Goal: Task Accomplishment & Management: Manage account settings

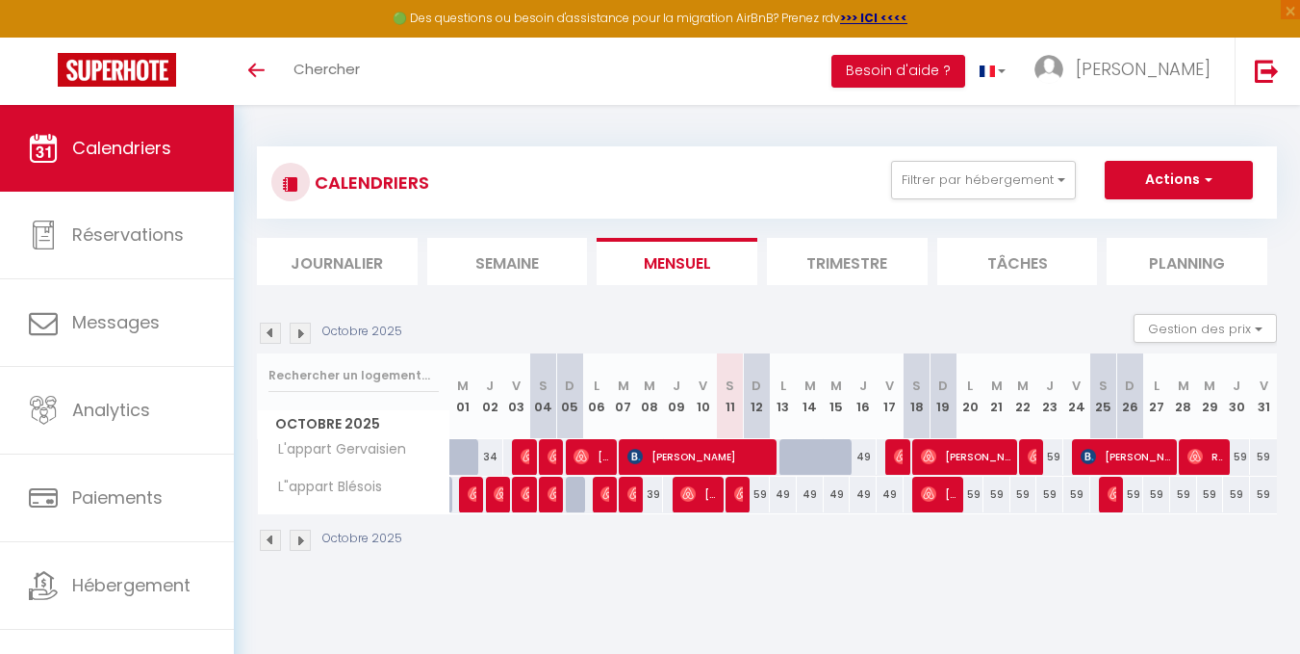
click at [759, 495] on div "59" at bounding box center [756, 494] width 27 height 36
type input "59"
type input "Dim 12 Octobre 2025"
type input "Lun 13 Octobre 2025"
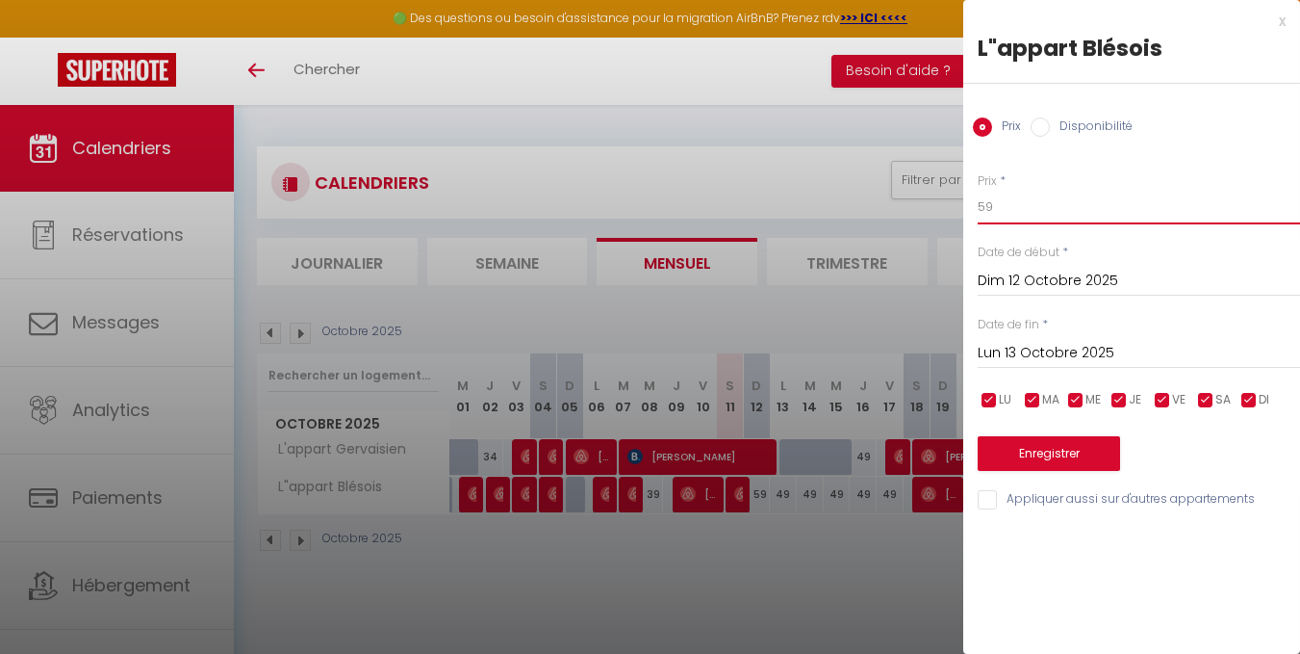
drag, startPoint x: 983, startPoint y: 205, endPoint x: 927, endPoint y: 206, distance: 55.8
click at [930, 206] on body "🟢 Des questions ou besoin d'assistance pour la migration AirBnB? Prenez rdv >>>…" at bounding box center [650, 432] width 1300 height 654
type input "49"
click at [1099, 453] on button "Enregistrer" at bounding box center [1049, 453] width 142 height 35
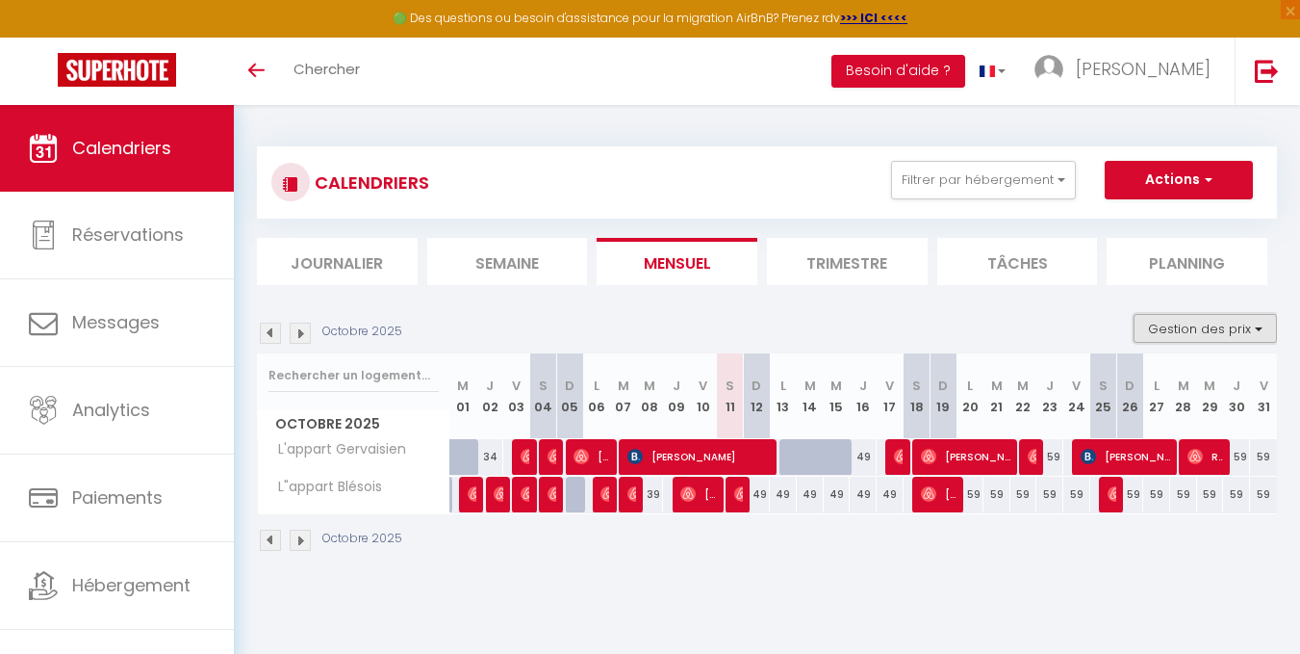
click at [1260, 333] on button "Gestion des prix" at bounding box center [1205, 328] width 143 height 29
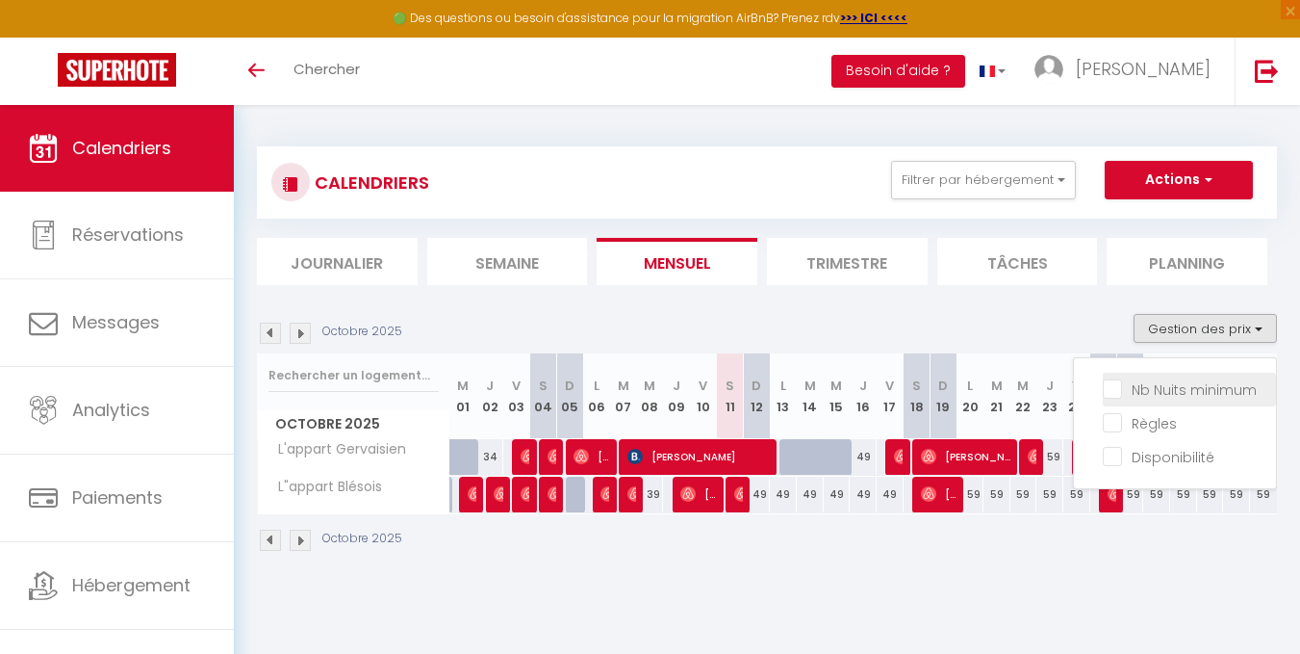
click at [1227, 391] on input "Nb Nuits minimum" at bounding box center [1189, 387] width 173 height 19
checkbox input "true"
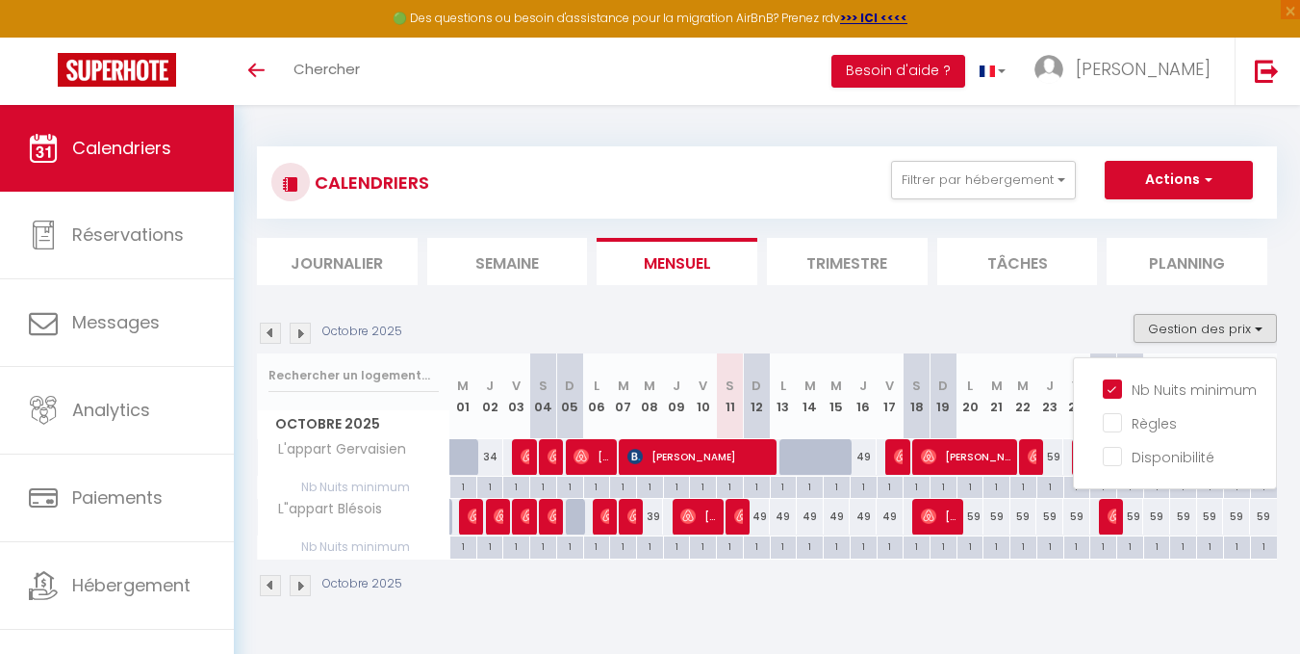
click at [1049, 600] on div "Octobre 2025" at bounding box center [767, 587] width 1020 height 57
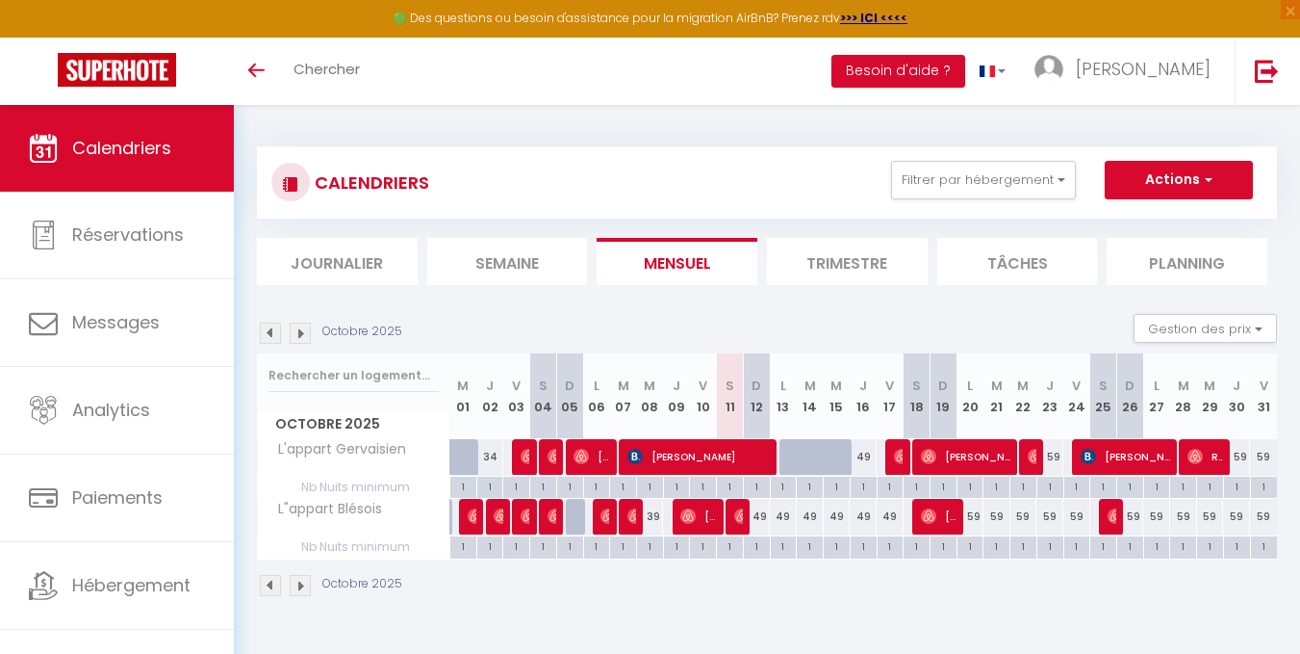
click at [978, 521] on div "59" at bounding box center [970, 517] width 27 height 36
type input "59"
type input "Lun 20 Octobre 2025"
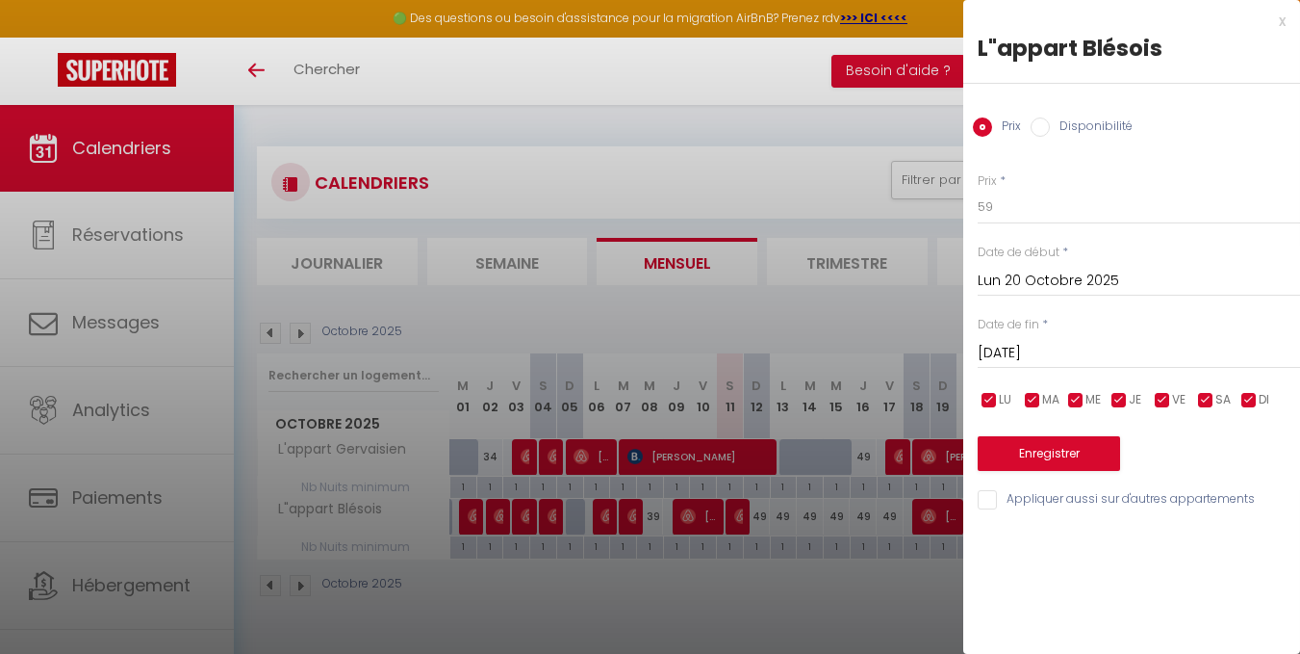
click at [1059, 348] on input "[DATE]" at bounding box center [1139, 353] width 322 height 25
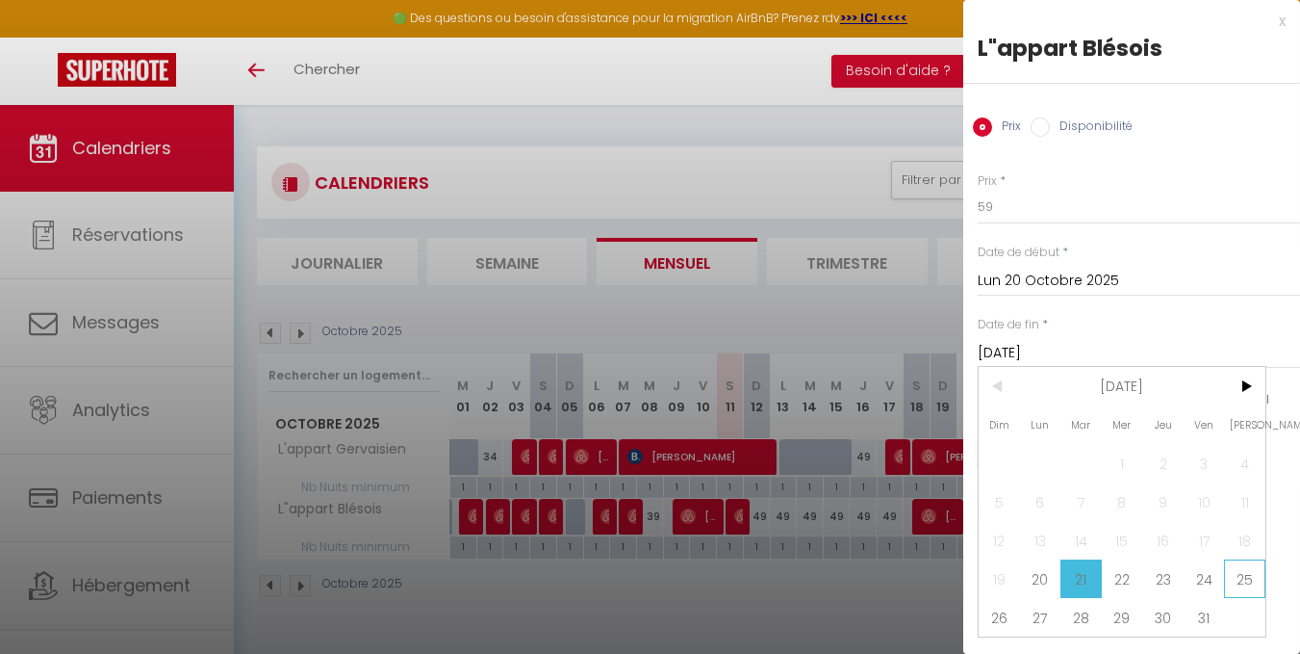
click at [1252, 579] on span "25" at bounding box center [1244, 578] width 41 height 38
type input "Sam 25 Octobre 2025"
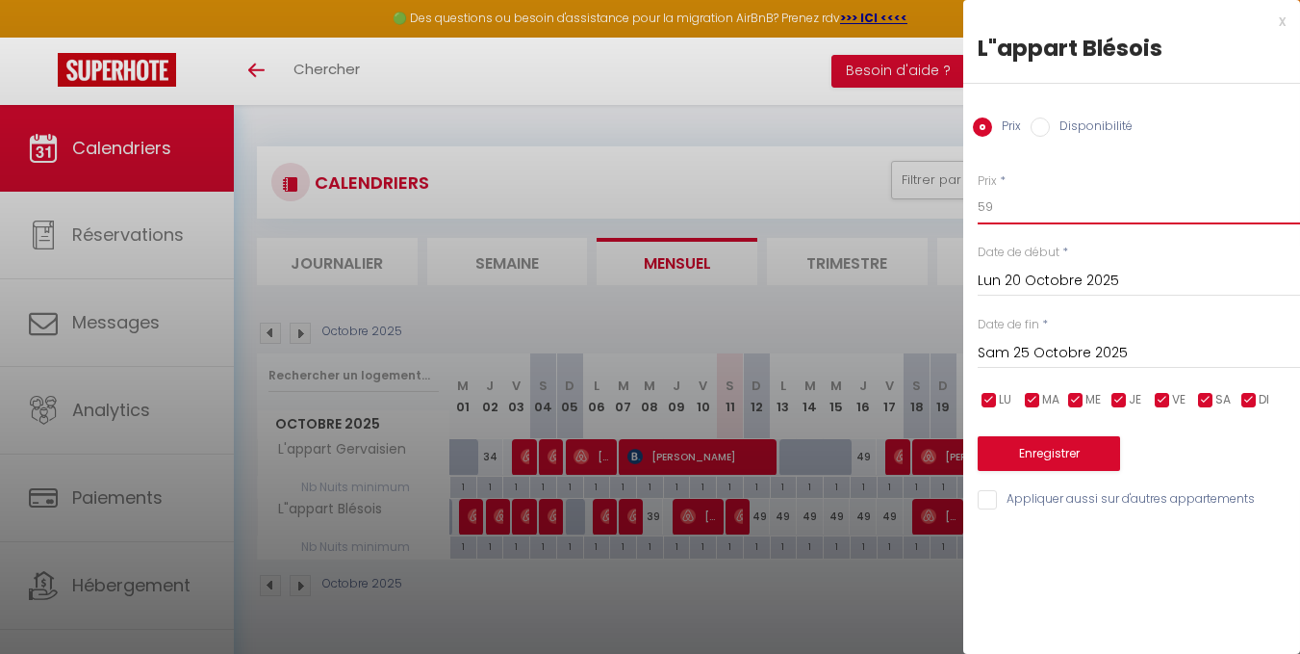
drag, startPoint x: 983, startPoint y: 199, endPoint x: 959, endPoint y: 199, distance: 24.1
click at [959, 199] on body "🟢 Des questions ou besoin d'assistance pour la migration AirBnB? Prenez rdv >>>…" at bounding box center [650, 432] width 1300 height 654
type input "49"
click at [1070, 443] on button "Enregistrer" at bounding box center [1049, 453] width 142 height 35
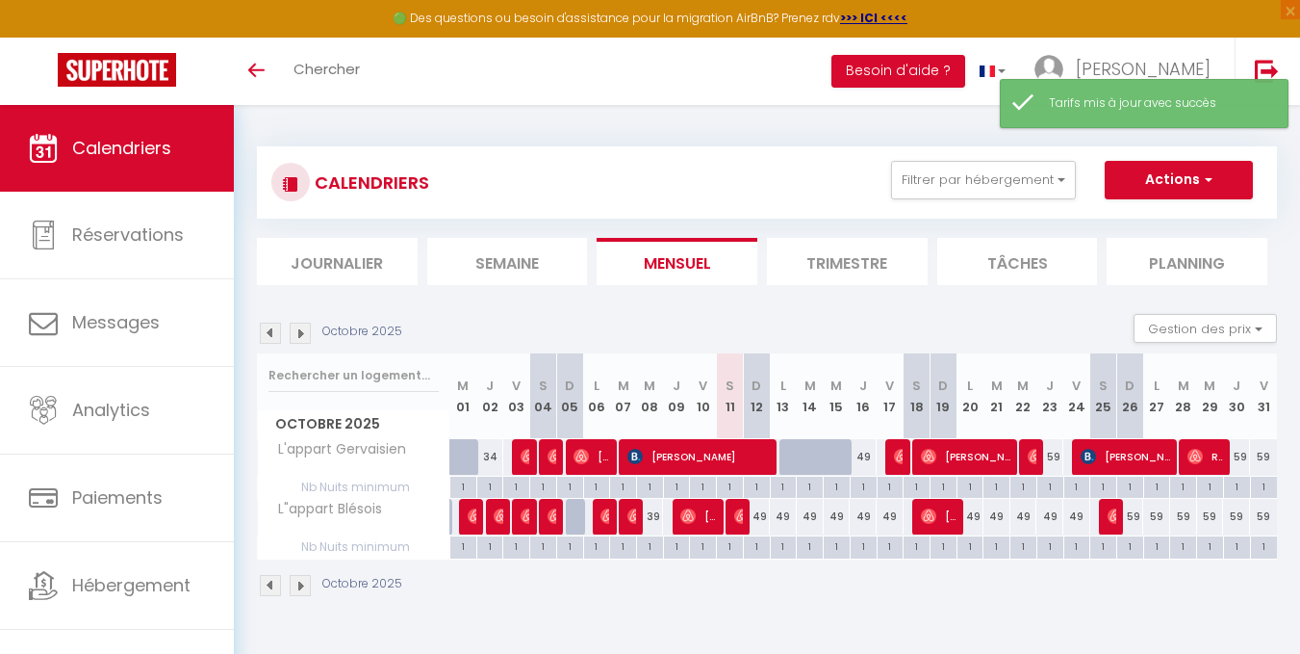
drag, startPoint x: 1053, startPoint y: 452, endPoint x: 1038, endPoint y: 455, distance: 14.7
click at [1038, 455] on div "59" at bounding box center [1050, 457] width 27 height 36
type input "59"
type input "Jeu 23 Octobre 2025"
type input "Ven 24 Octobre 2025"
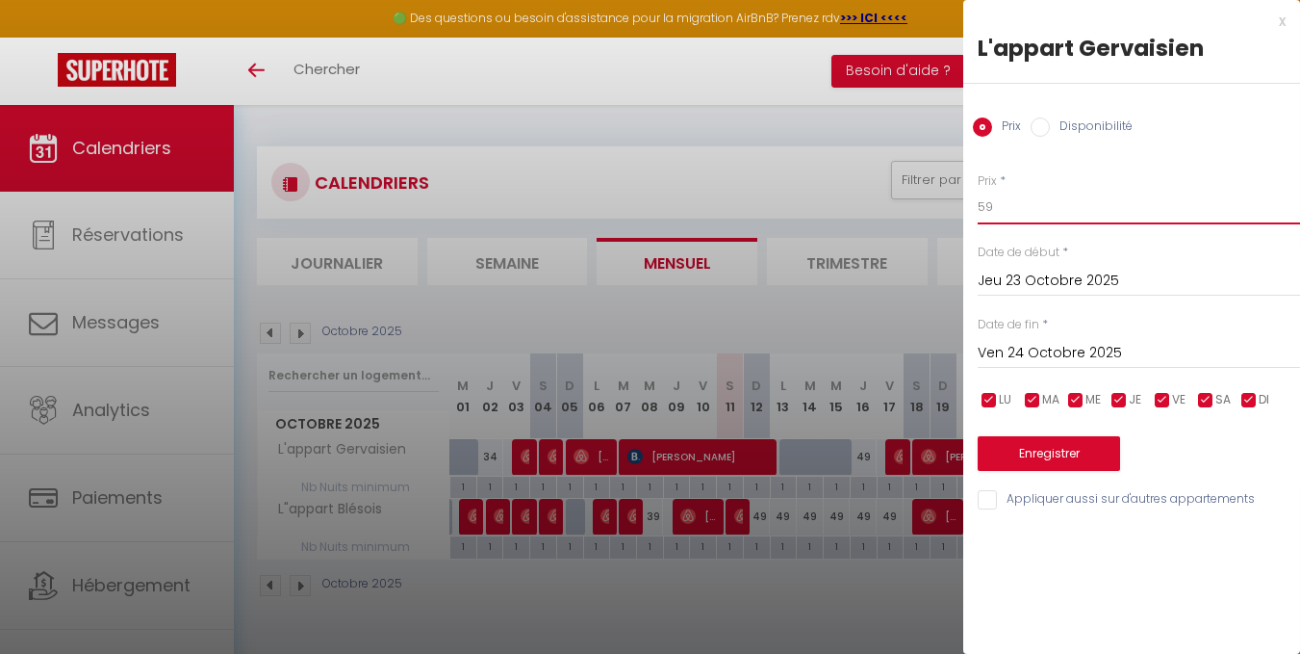
drag, startPoint x: 980, startPoint y: 206, endPoint x: 965, endPoint y: 204, distance: 14.6
click at [965, 204] on div "Prix * 59 Statut * Disponible Indisponible Date de début * [DATE] < [DATE] > Di…" at bounding box center [1131, 330] width 337 height 364
type input "49"
click at [1065, 453] on button "Enregistrer" at bounding box center [1049, 453] width 142 height 35
